Goal: Task Accomplishment & Management: Manage account settings

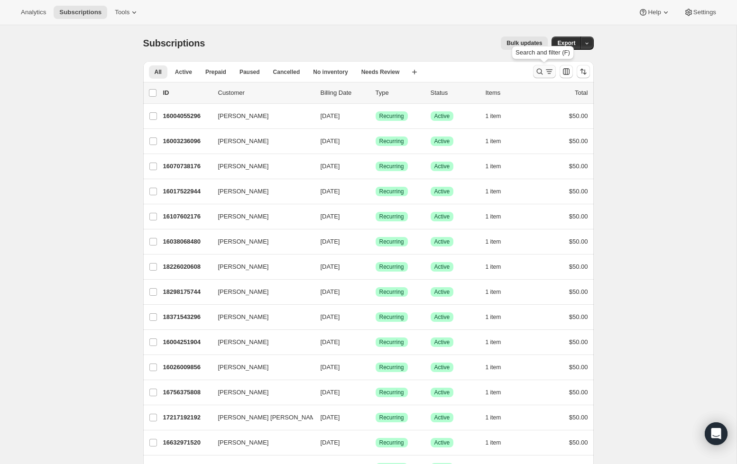
click at [544, 72] on div "Search and filter results" at bounding box center [544, 71] width 19 height 9
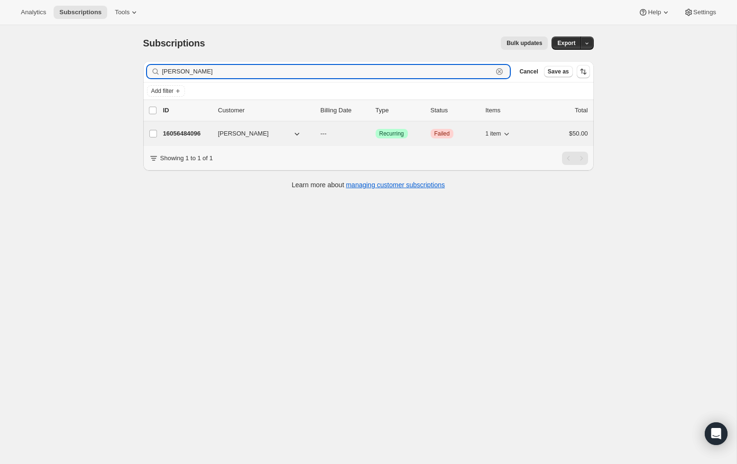
type input "[PERSON_NAME]"
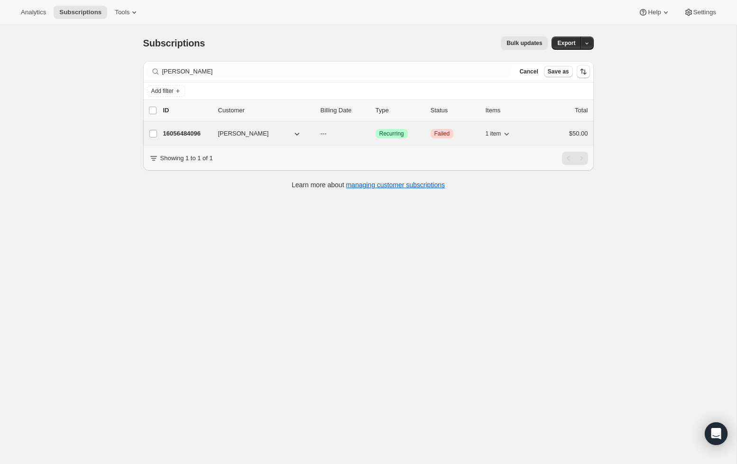
click at [192, 133] on p "16056484096" at bounding box center [186, 133] width 47 height 9
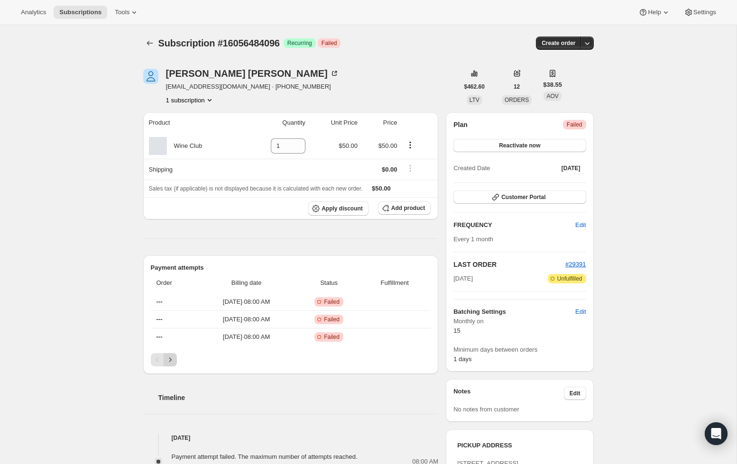
click at [168, 358] on icon "Next" at bounding box center [169, 359] width 9 height 9
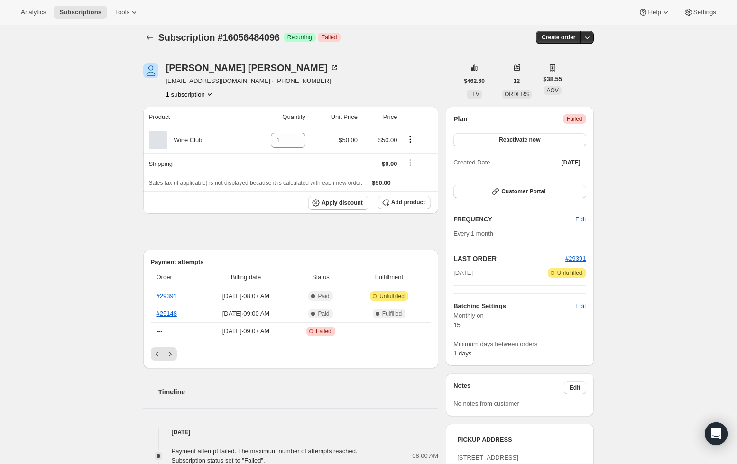
scroll to position [9, 0]
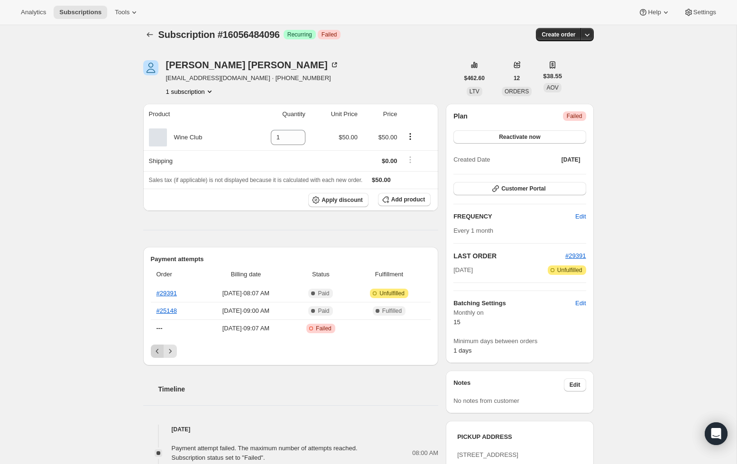
click at [158, 348] on icon "Previous" at bounding box center [157, 350] width 9 height 9
click at [158, 348] on div "Pagination" at bounding box center [157, 351] width 13 height 13
click at [173, 351] on icon "Next" at bounding box center [169, 350] width 9 height 9
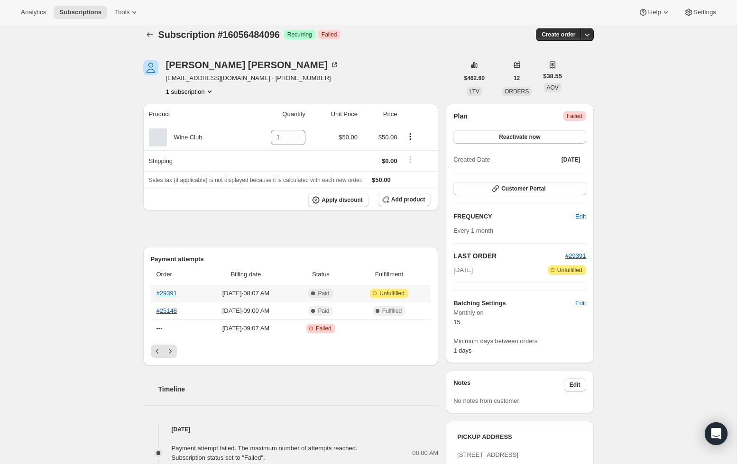
click at [179, 293] on th "#29391" at bounding box center [176, 293] width 50 height 17
click at [167, 293] on link "#29391" at bounding box center [166, 293] width 20 height 7
click at [156, 348] on icon "Previous" at bounding box center [157, 350] width 9 height 9
click at [156, 348] on div "Pagination" at bounding box center [157, 351] width 13 height 13
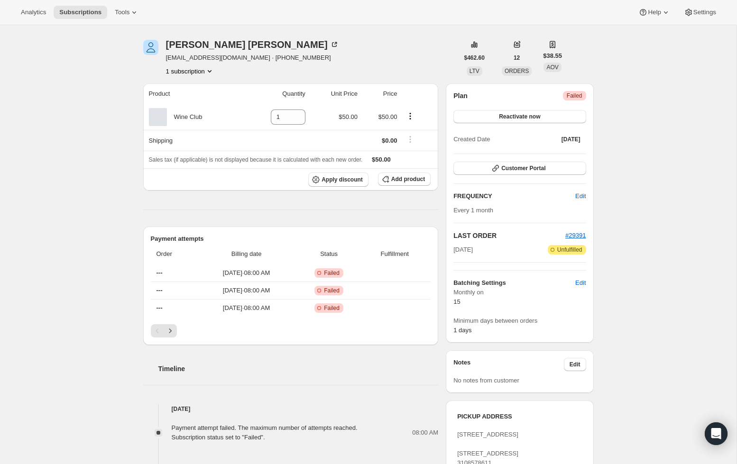
scroll to position [31, 0]
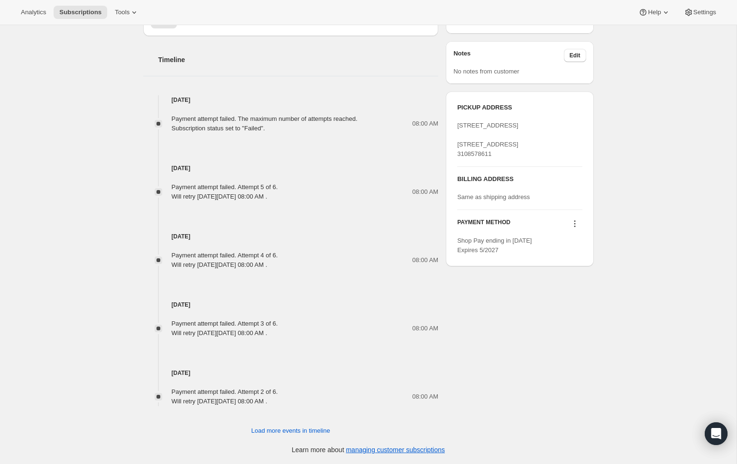
click at [575, 228] on icon at bounding box center [574, 223] width 9 height 9
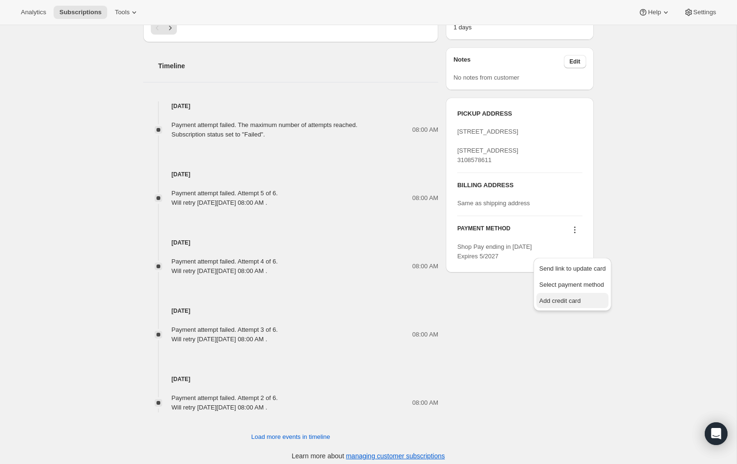
click at [564, 300] on span "Add credit card" at bounding box center [559, 300] width 41 height 7
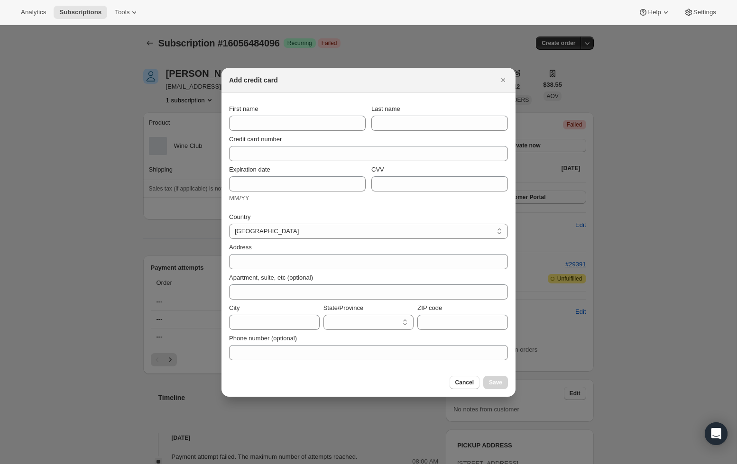
scroll to position [332, 0]
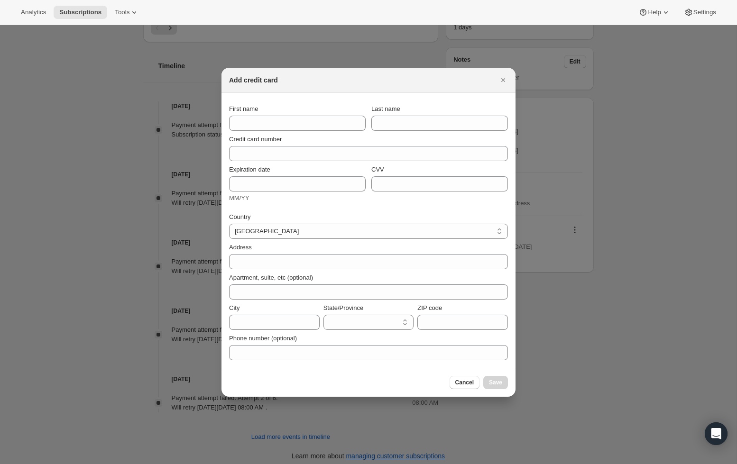
select select "AL"
type input "[PERSON_NAME]"
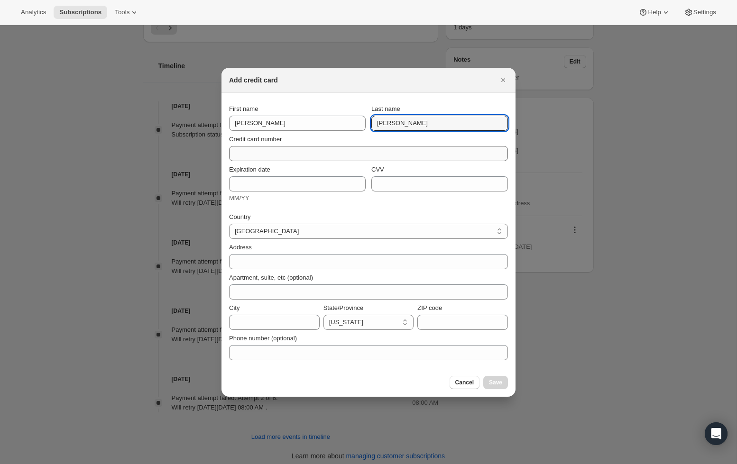
type input "[PERSON_NAME]"
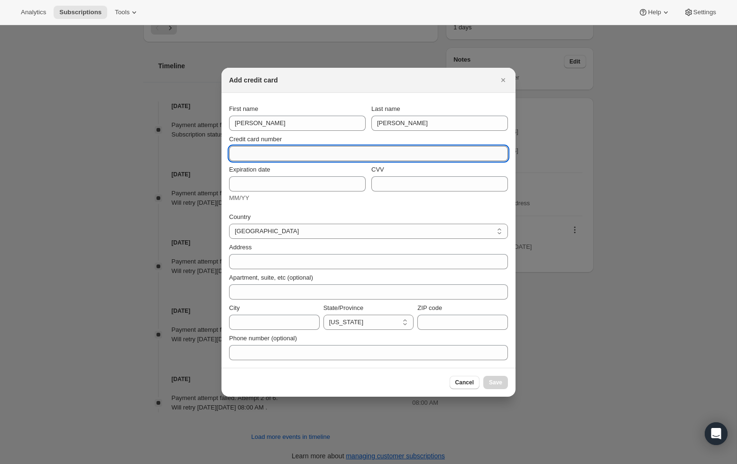
click at [310, 155] on input "Credit card number" at bounding box center [364, 153] width 271 height 15
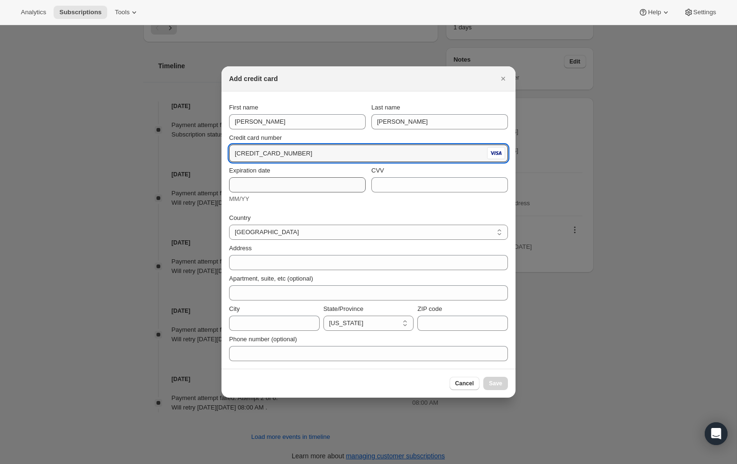
type input "[CREDIT_CARD_NUMBER]"
click at [255, 181] on input "Expiration date" at bounding box center [297, 184] width 137 height 15
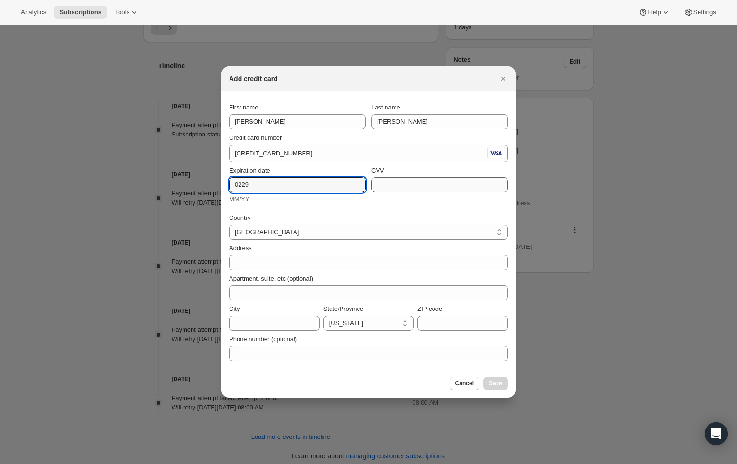
type input "0229"
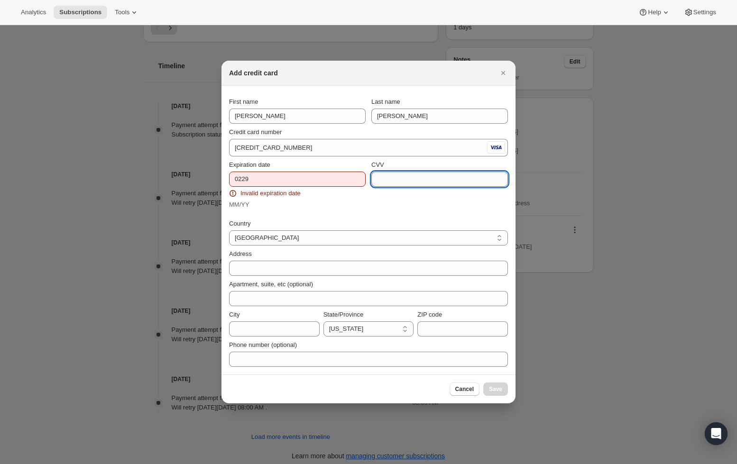
click at [382, 181] on input "CVV" at bounding box center [439, 179] width 137 height 15
type input "371"
click at [284, 177] on input "0229" at bounding box center [297, 179] width 137 height 15
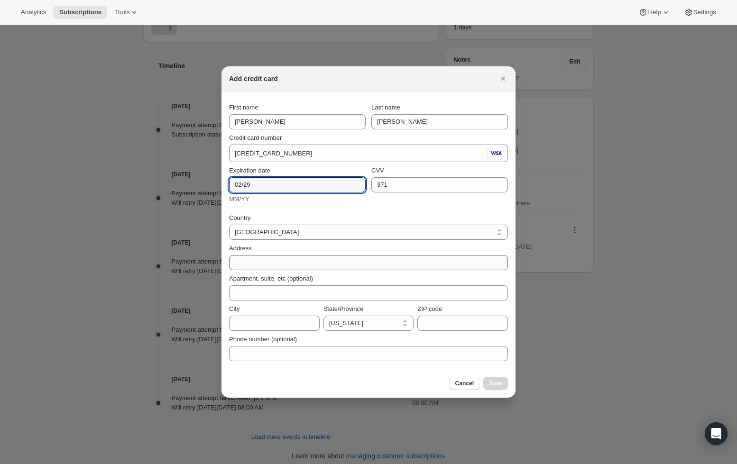
type input "02/29"
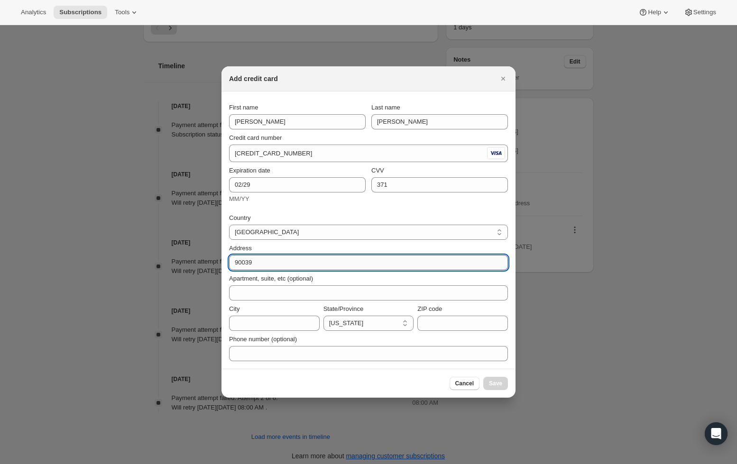
type input "90039"
drag, startPoint x: 273, startPoint y: 262, endPoint x: 191, endPoint y: 262, distance: 83.0
click at [191, 464] on div "Add credit card First name [PERSON_NAME] Last name [PERSON_NAME] Credit card nu…" at bounding box center [368, 470] width 737 height 0
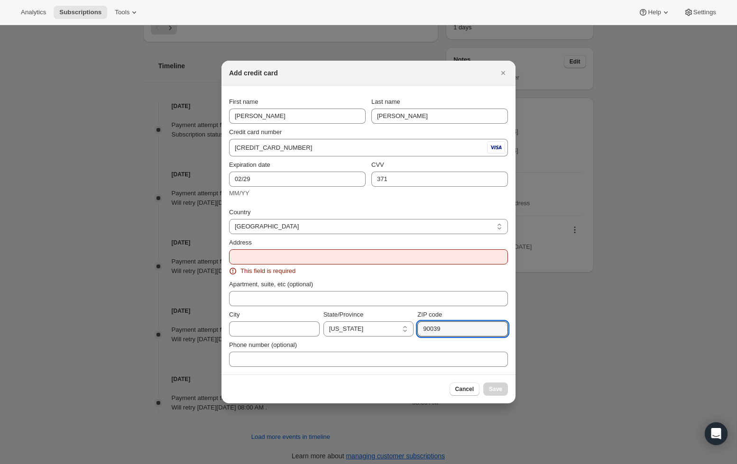
type input "90039"
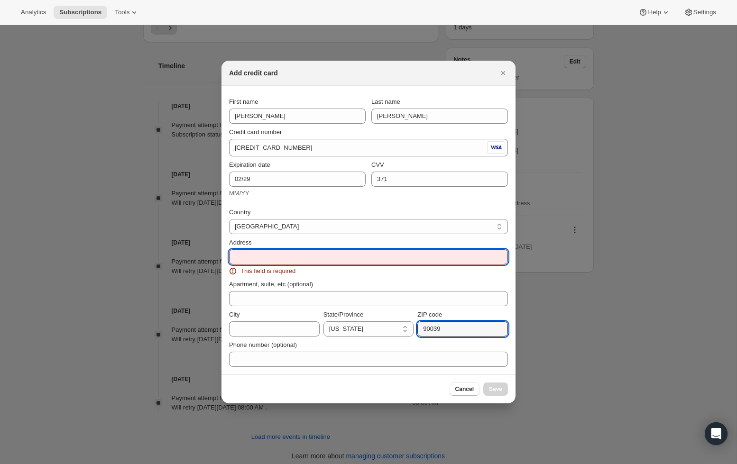
click at [273, 255] on input "Address" at bounding box center [368, 256] width 279 height 15
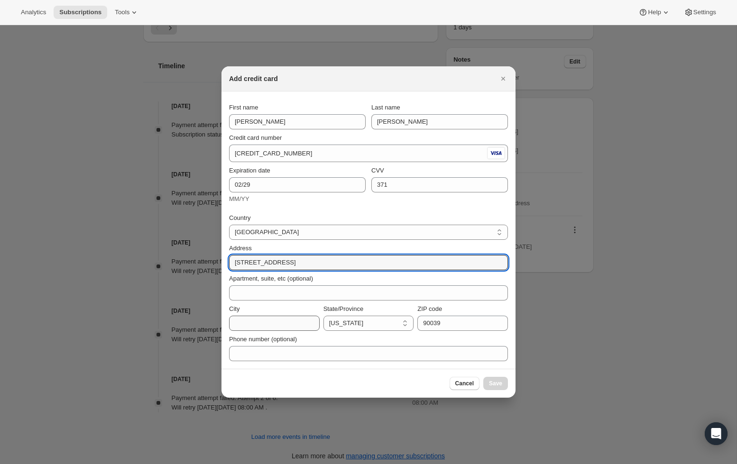
type input "[STREET_ADDRESS]"
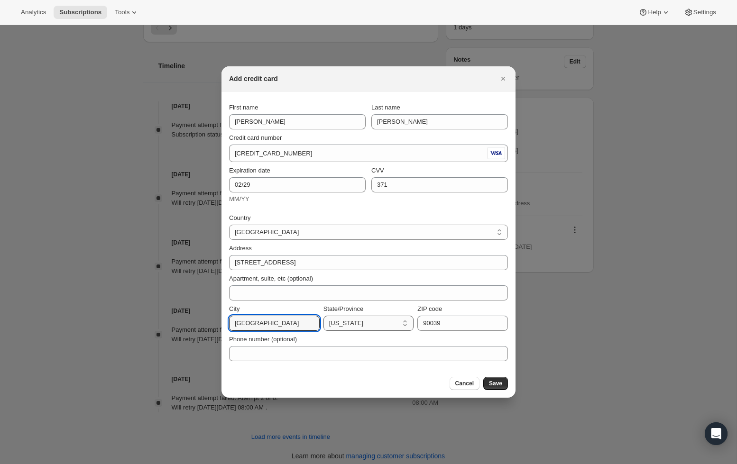
type input "[GEOGRAPHIC_DATA]"
select select "CA"
click at [498, 378] on button "Save" at bounding box center [495, 383] width 25 height 13
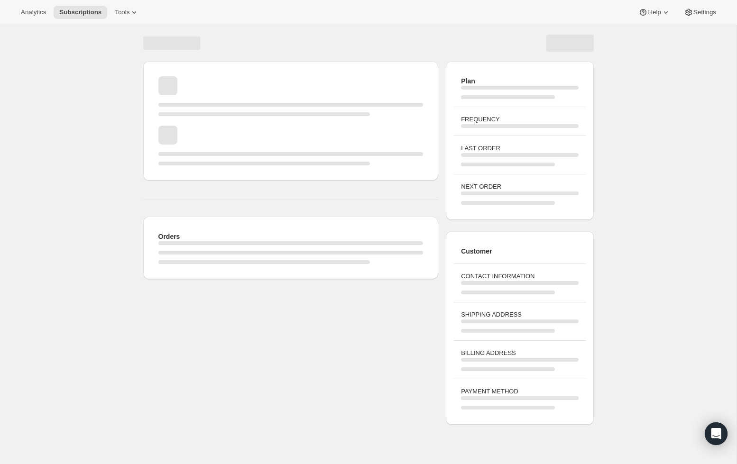
scroll to position [25, 0]
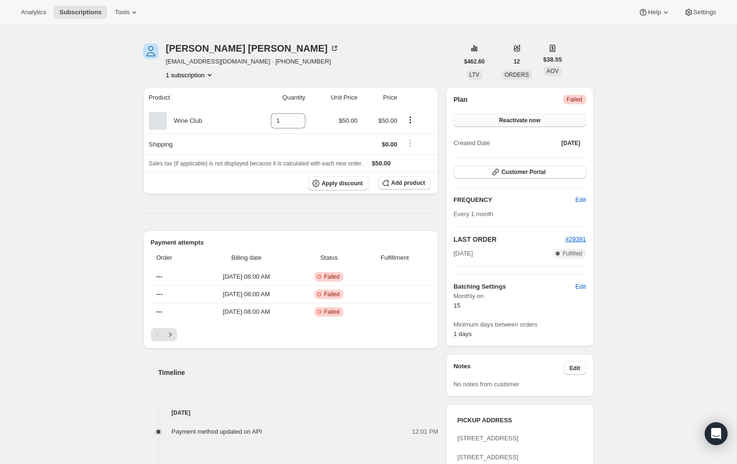
click at [539, 124] on span "Reactivate now" at bounding box center [519, 121] width 41 height 8
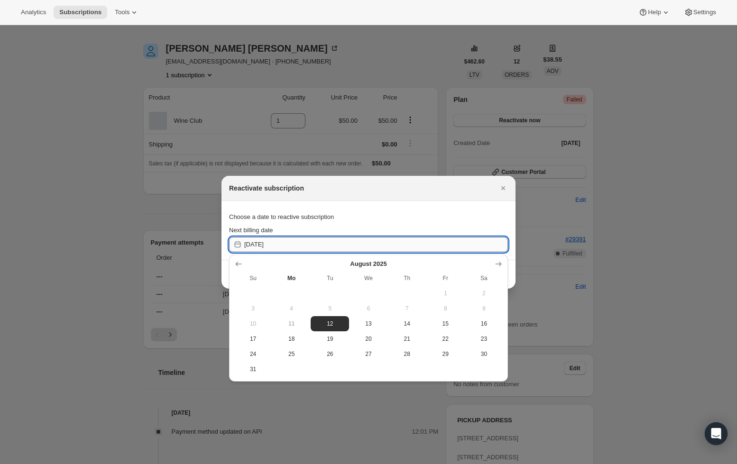
click at [306, 242] on input "[DATE]" at bounding box center [376, 244] width 264 height 15
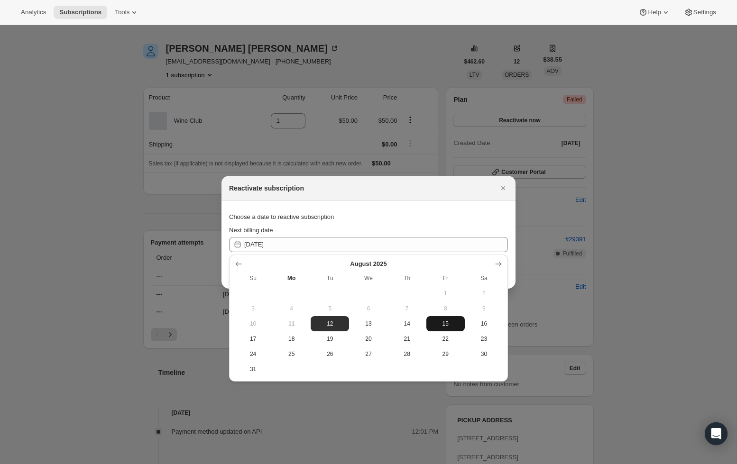
click at [451, 326] on span "15" at bounding box center [445, 324] width 31 height 8
type input "[DATE]"
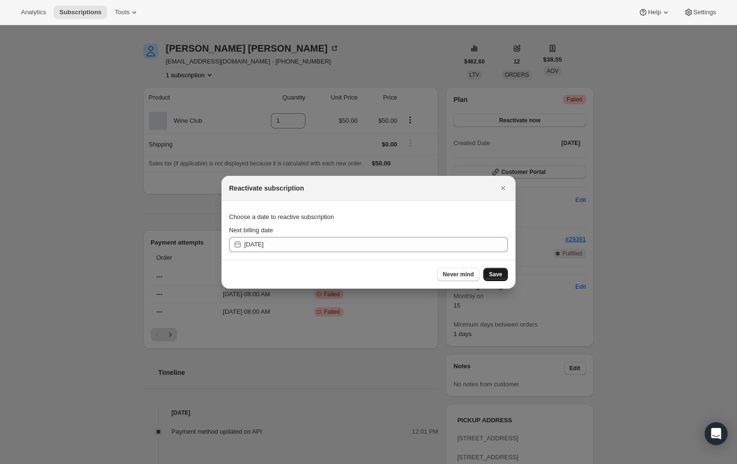
click at [498, 273] on span "Save" at bounding box center [495, 275] width 13 height 8
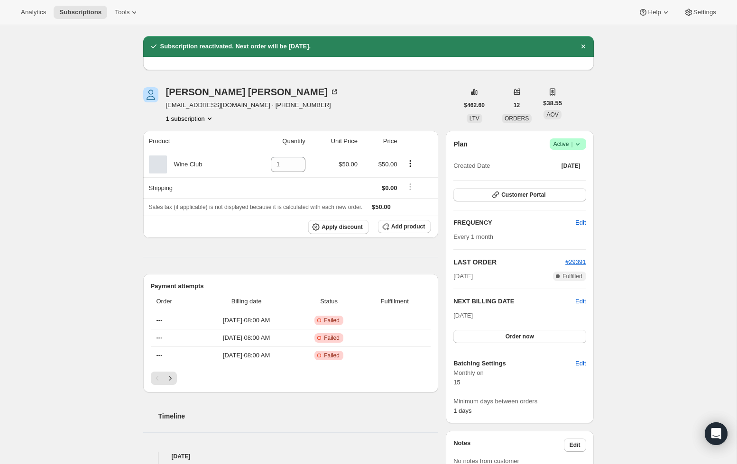
scroll to position [28, 0]
